Goal: Book appointment/travel/reservation

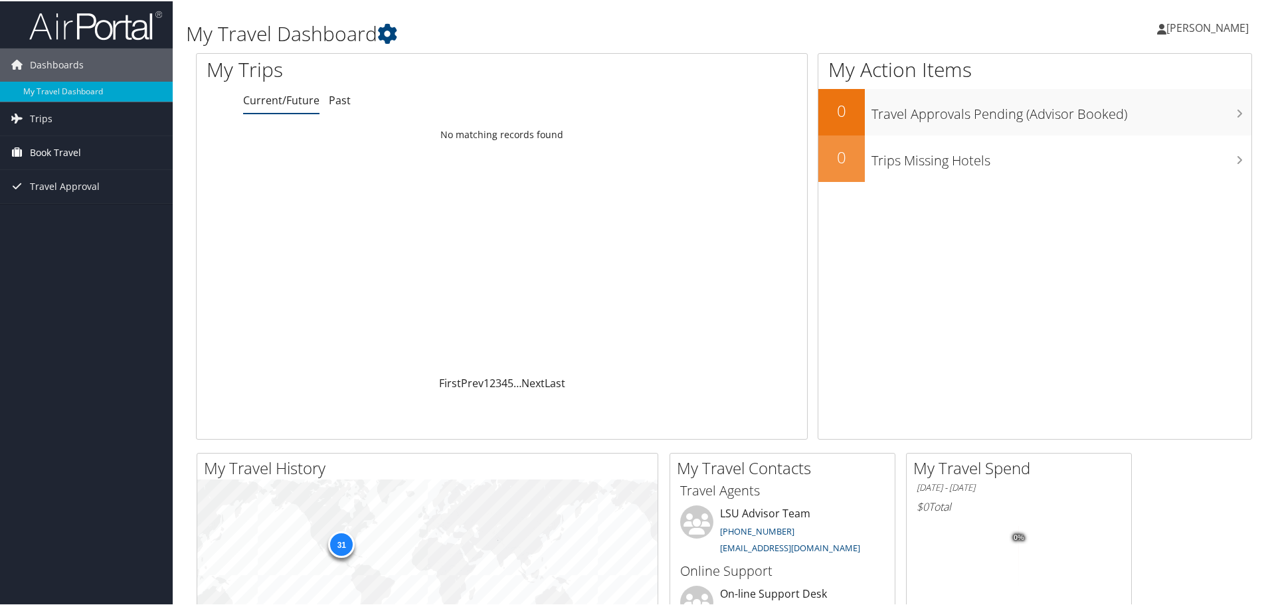
click at [48, 156] on span "Book Travel" at bounding box center [55, 151] width 51 height 33
click at [65, 197] on link "Book/Manage Online Trips" at bounding box center [86, 198] width 173 height 20
